Goal: Task Accomplishment & Management: Manage account settings

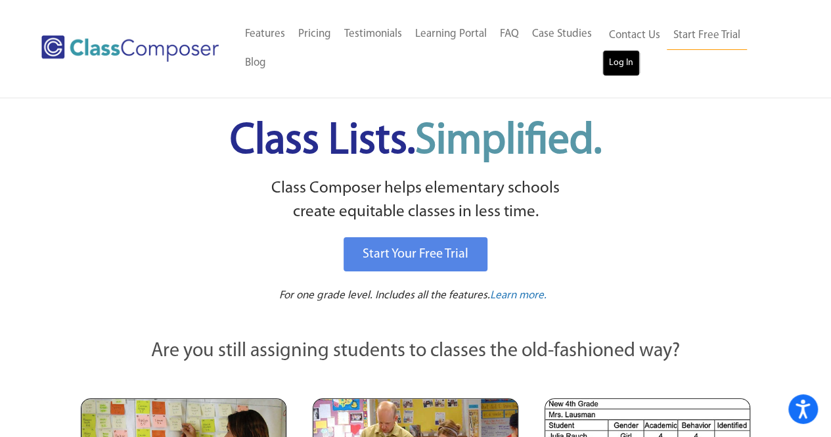
click at [634, 70] on link "Log In" at bounding box center [620, 63] width 37 height 26
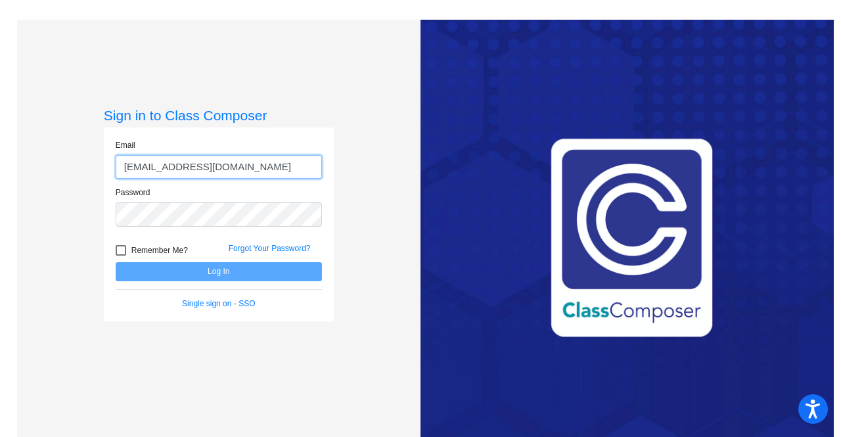
type input "ccuriel@hanfordesd.org"
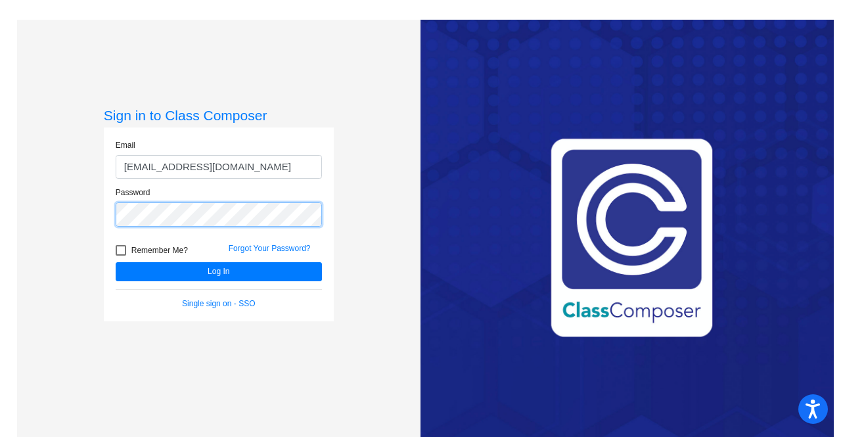
click at [116, 262] on button "Log In" at bounding box center [219, 271] width 206 height 19
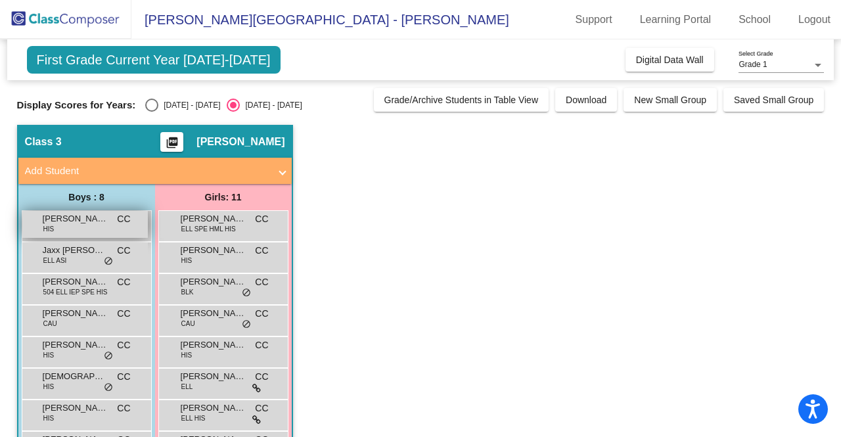
click at [89, 228] on div "Anthony Rodriguez Alcala HIS CC lock do_not_disturb_alt" at bounding box center [84, 224] width 125 height 27
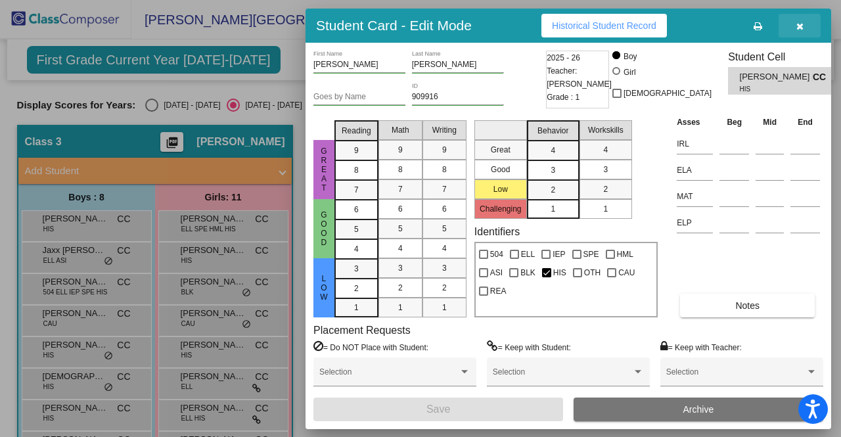
click at [798, 28] on icon "button" at bounding box center [799, 26] width 7 height 9
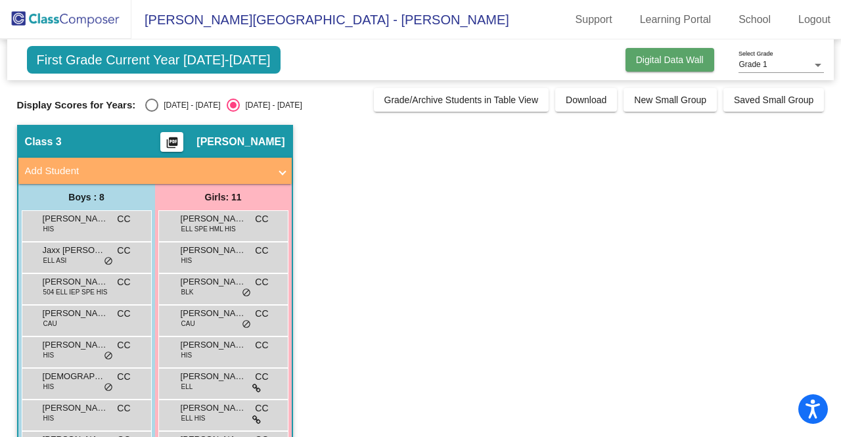
click at [660, 56] on span "Digital Data Wall" at bounding box center [670, 60] width 68 height 11
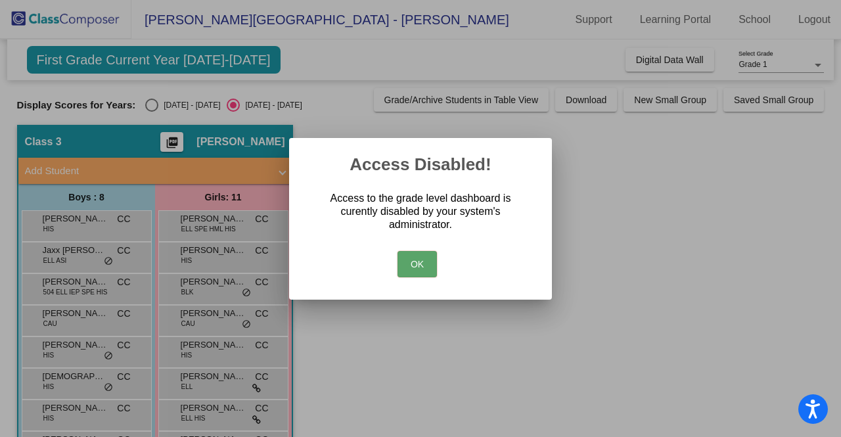
click at [423, 265] on button "OK" at bounding box center [416, 264] width 39 height 26
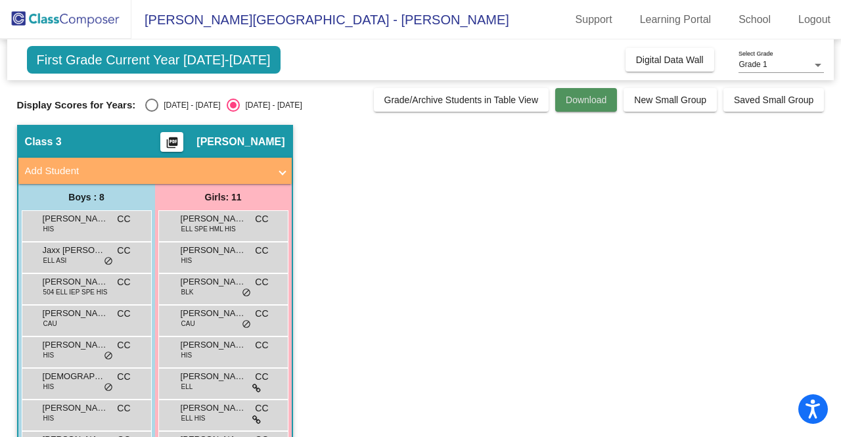
click at [568, 102] on span "Download" at bounding box center [586, 100] width 41 height 11
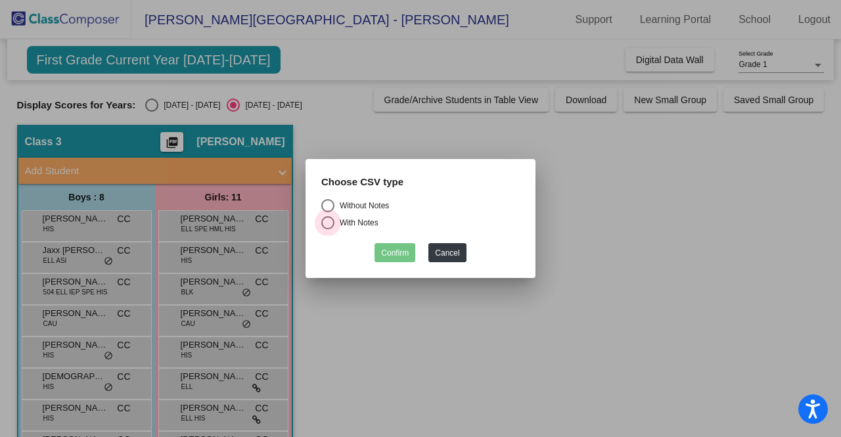
click at [330, 224] on label "With Notes" at bounding box center [420, 222] width 198 height 13
click at [328, 229] on input "With Notes" at bounding box center [327, 229] width 1 height 1
radio input "true"
click at [395, 246] on button "Confirm" at bounding box center [394, 252] width 41 height 19
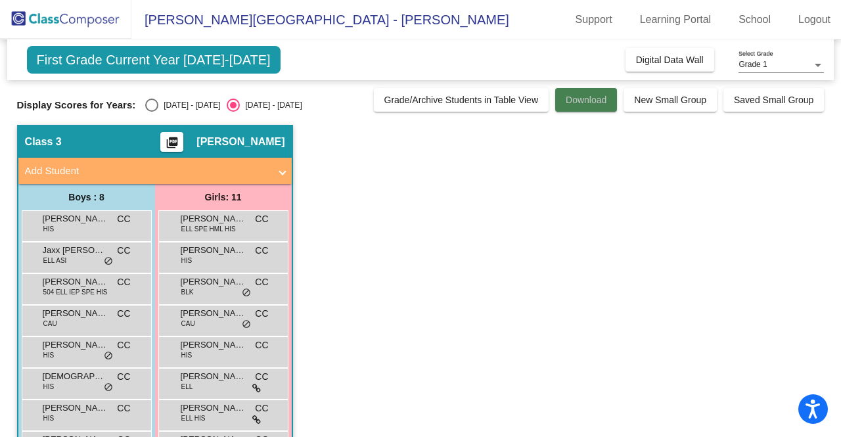
click at [578, 102] on span "Download" at bounding box center [586, 100] width 41 height 11
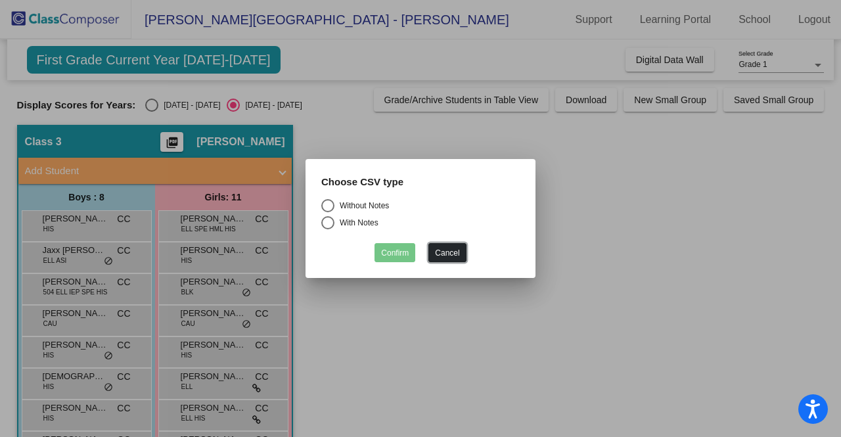
click at [455, 248] on button "Cancel" at bounding box center [446, 252] width 37 height 19
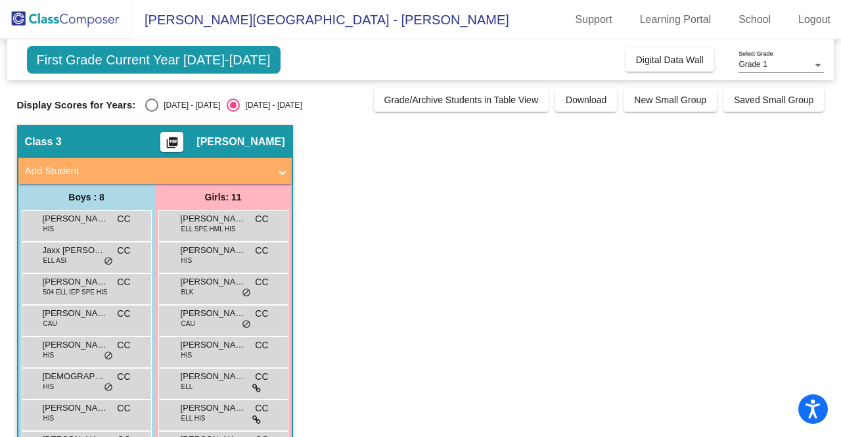
click at [468, 242] on app-classroom "Class 3 picture_as_pdf Cindy Curiel Add Student First Name Last Name Student Id…" at bounding box center [420, 351] width 807 height 453
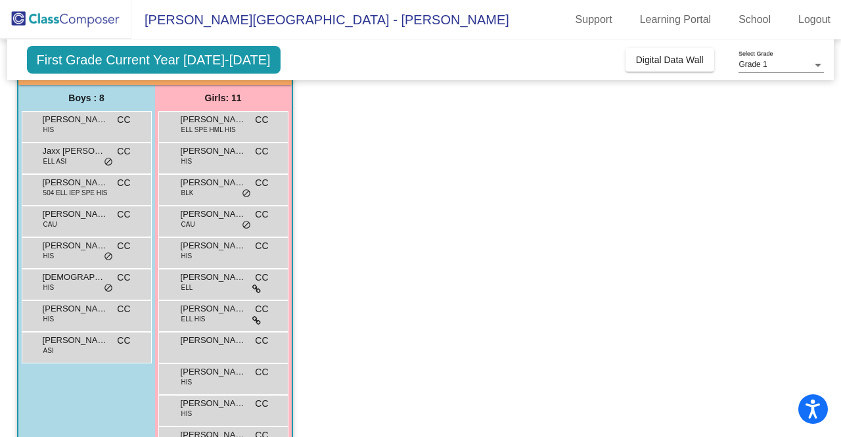
scroll to position [102, 0]
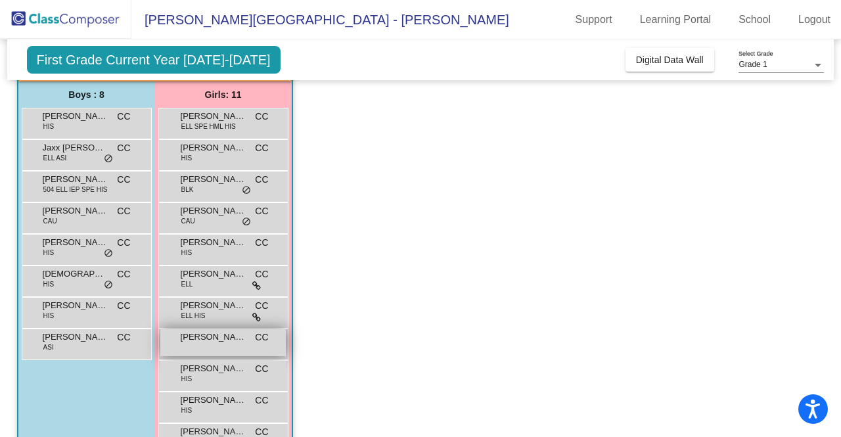
click at [221, 348] on div "Penelope Hernandez CC lock do_not_disturb_alt" at bounding box center [222, 342] width 125 height 27
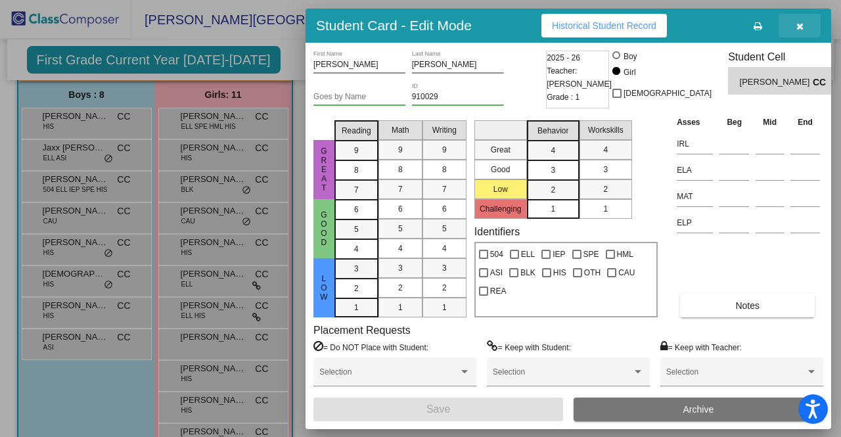
click at [801, 25] on icon "button" at bounding box center [799, 26] width 7 height 9
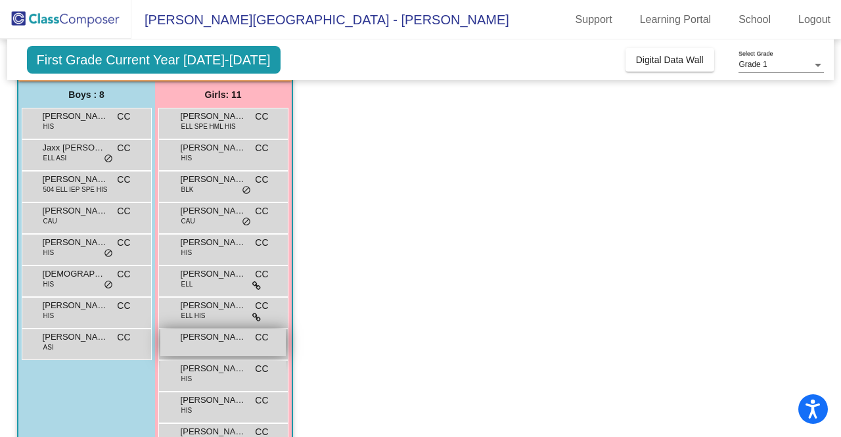
click at [208, 340] on span "Penelope Hernandez" at bounding box center [214, 336] width 66 height 13
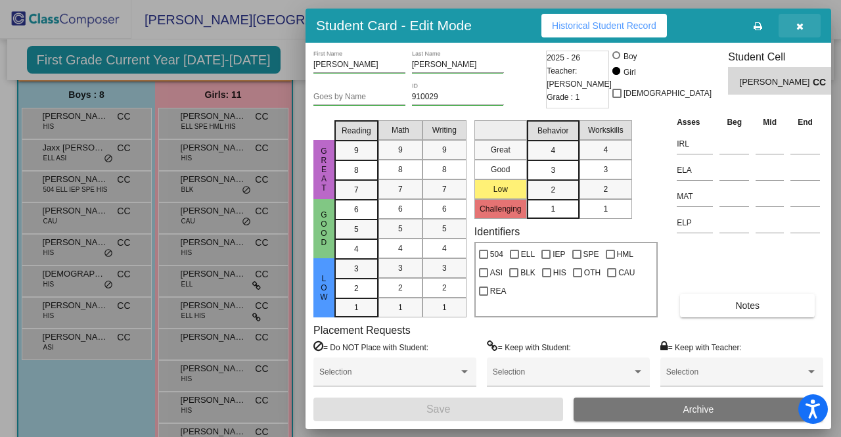
click at [802, 27] on icon "button" at bounding box center [799, 26] width 7 height 9
